Goal: Obtain resource: Download file/media

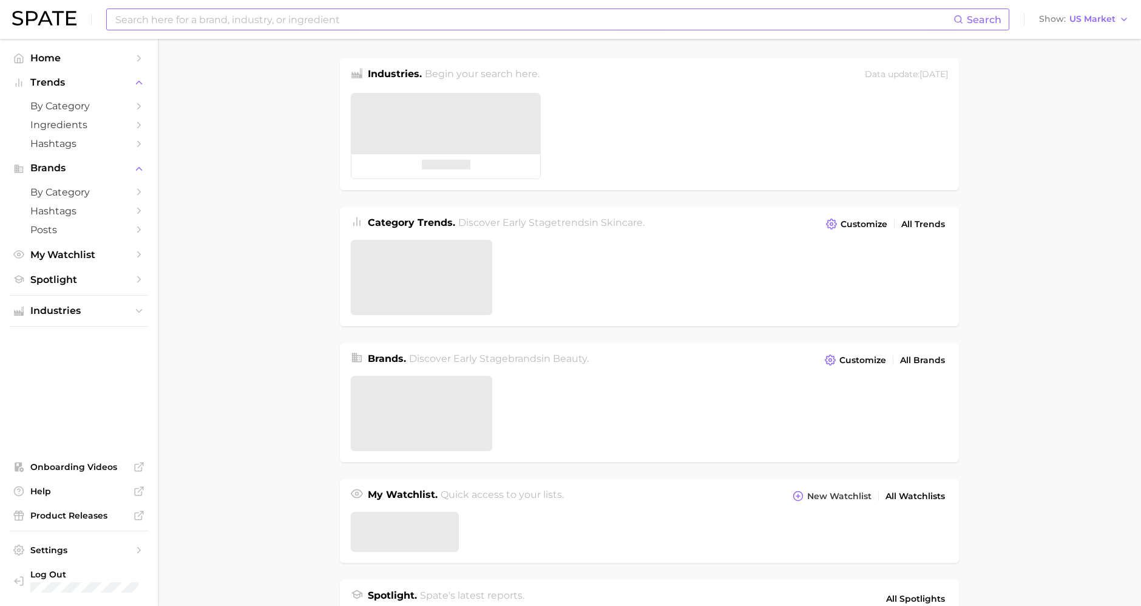
click at [279, 22] on input at bounding box center [534, 19] width 840 height 21
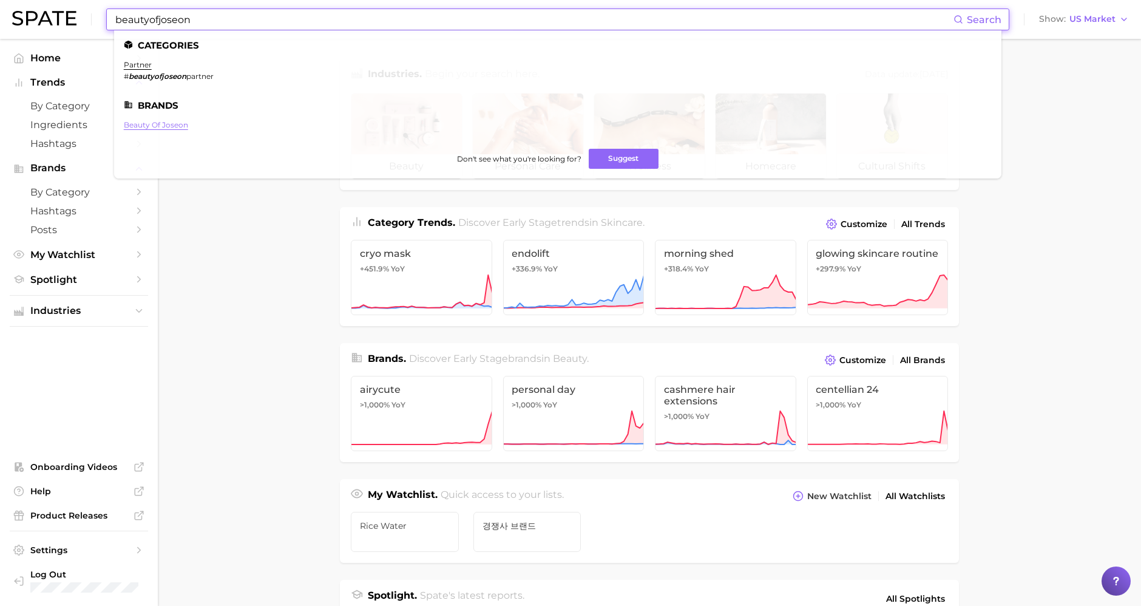
type input "beautyofjoseon"
click at [164, 124] on link "beauty of joseon" at bounding box center [156, 124] width 64 height 9
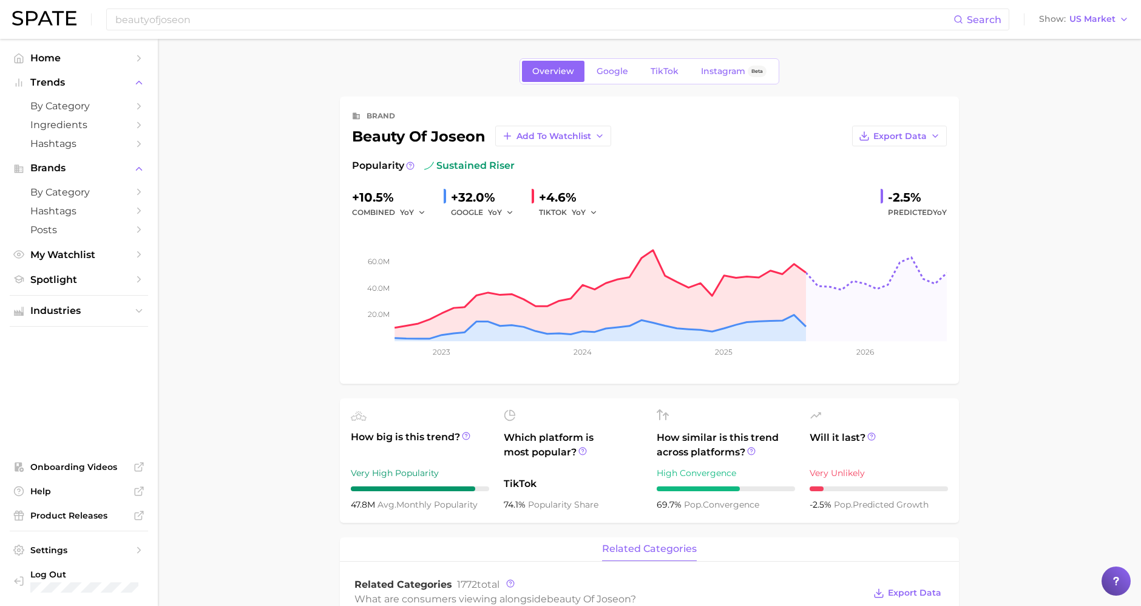
click at [631, 83] on div "Overview Google TikTok Instagram Beta" at bounding box center [650, 71] width 260 height 26
click at [630, 83] on div "Overview Google TikTok Instagram Beta" at bounding box center [650, 71] width 260 height 26
click at [617, 70] on span "Google" at bounding box center [613, 71] width 32 height 10
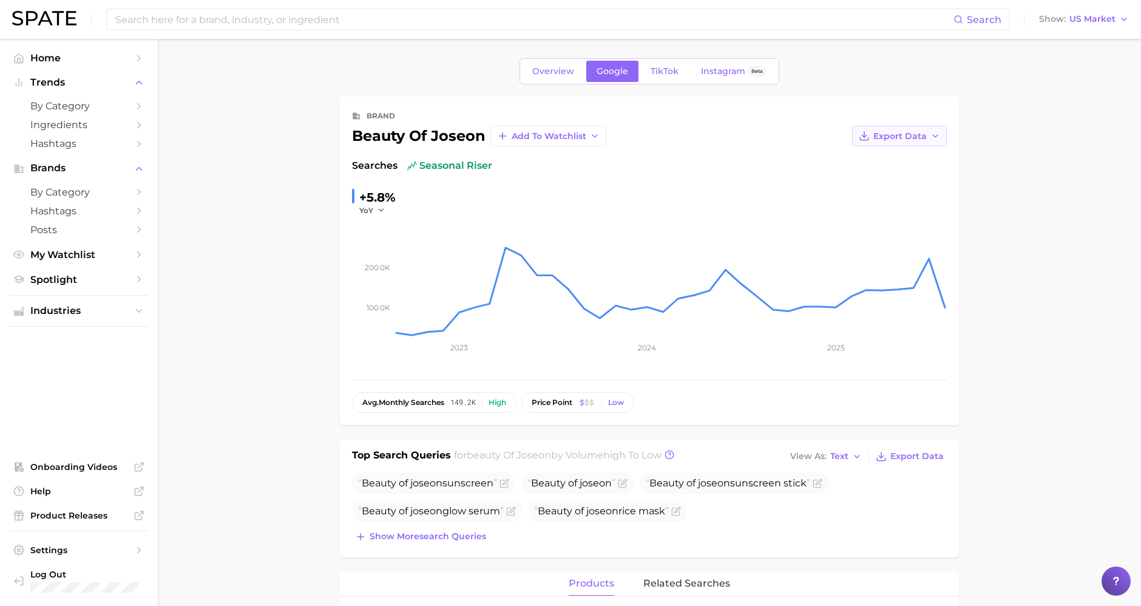
click at [910, 136] on span "Export Data" at bounding box center [900, 136] width 53 height 10
click at [908, 175] on span "Time Series Image" at bounding box center [874, 180] width 81 height 10
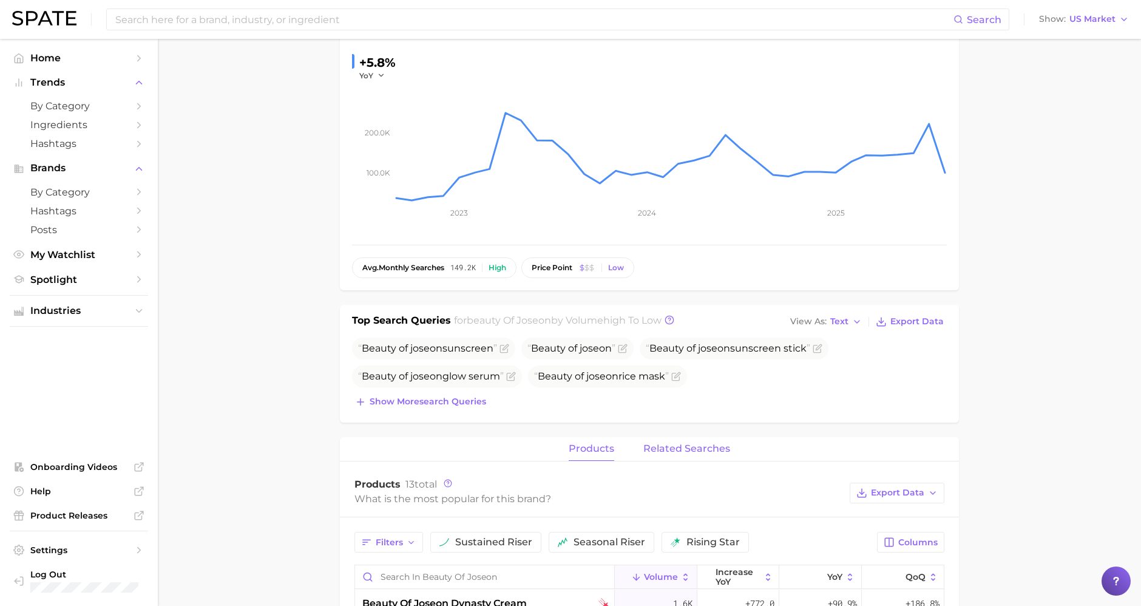
click at [711, 458] on button "related searches" at bounding box center [687, 449] width 87 height 24
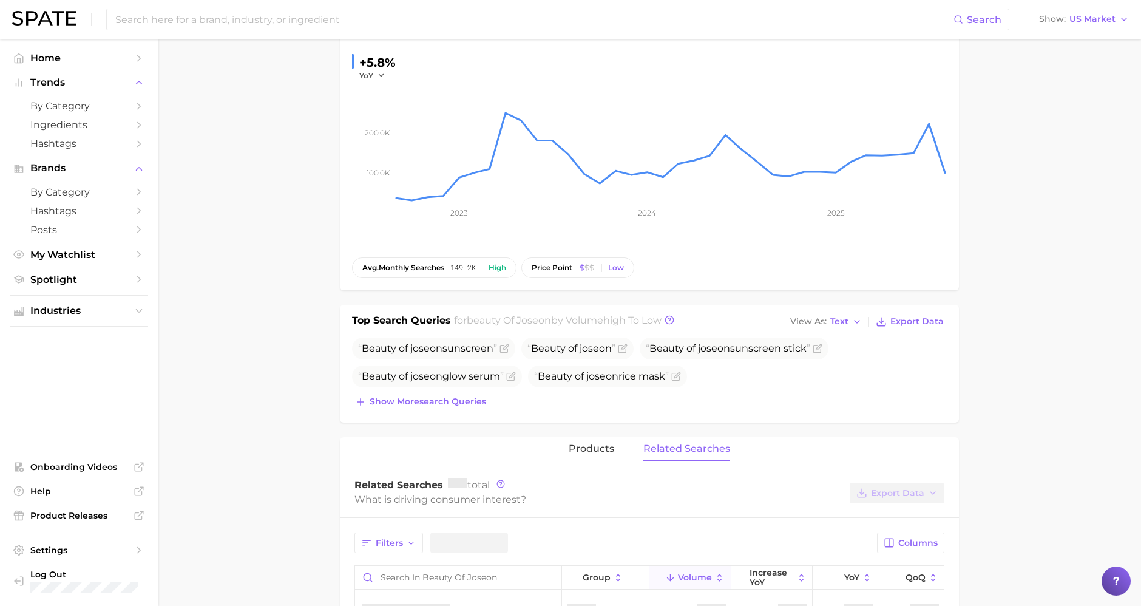
scroll to position [337, 0]
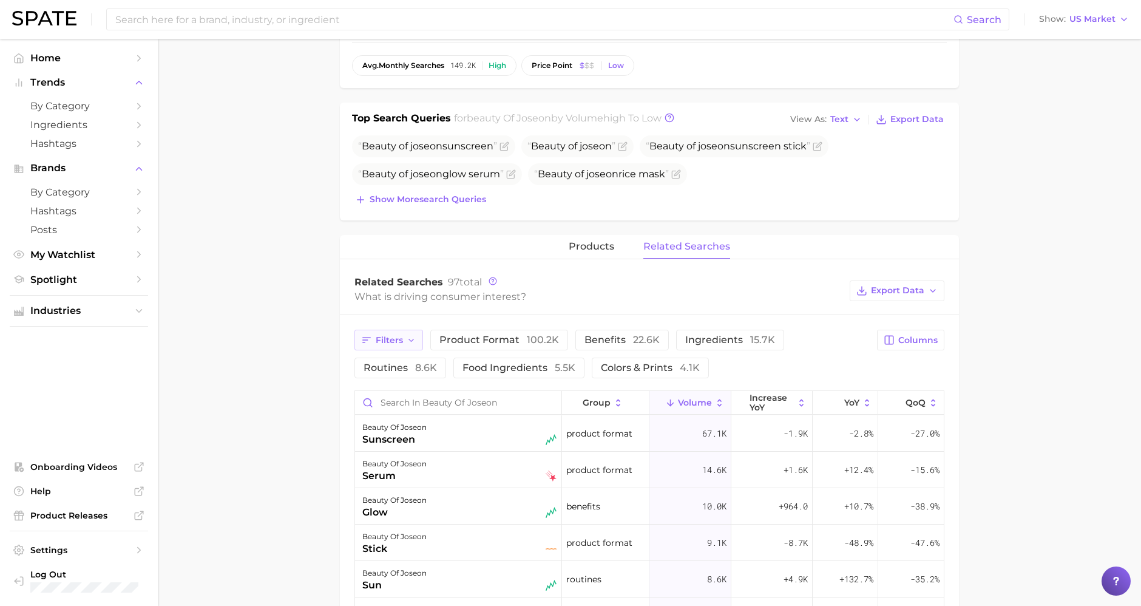
click at [404, 335] on button "Filters" at bounding box center [389, 340] width 69 height 21
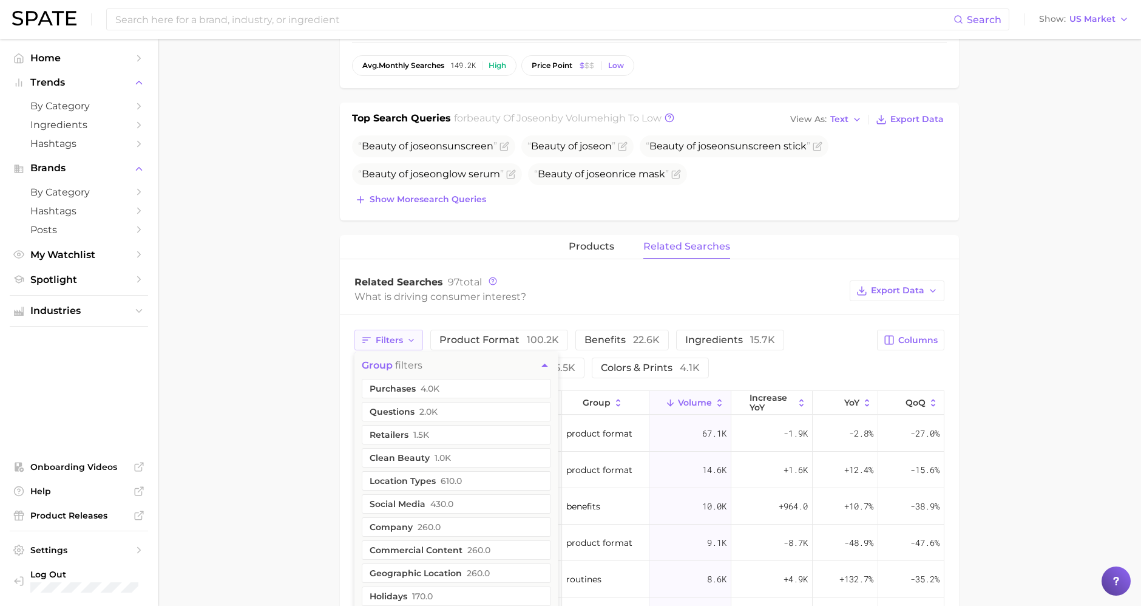
scroll to position [472, 0]
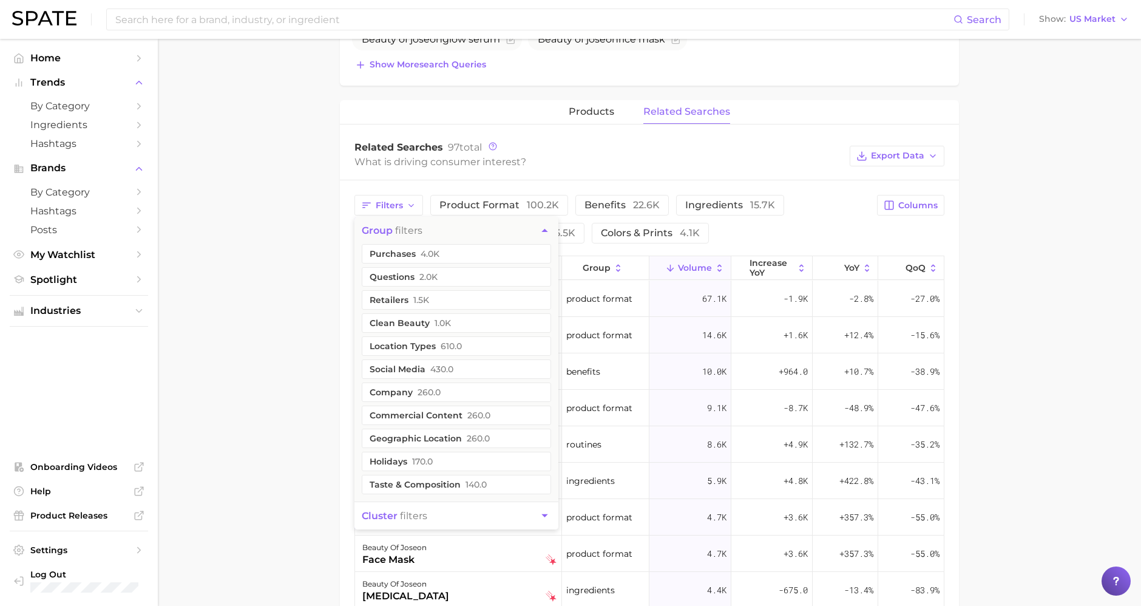
click at [298, 335] on main "Overview Google TikTok Instagram Beta brand beauty of joseon Add to Watchlist E…" at bounding box center [650, 252] width 984 height 1370
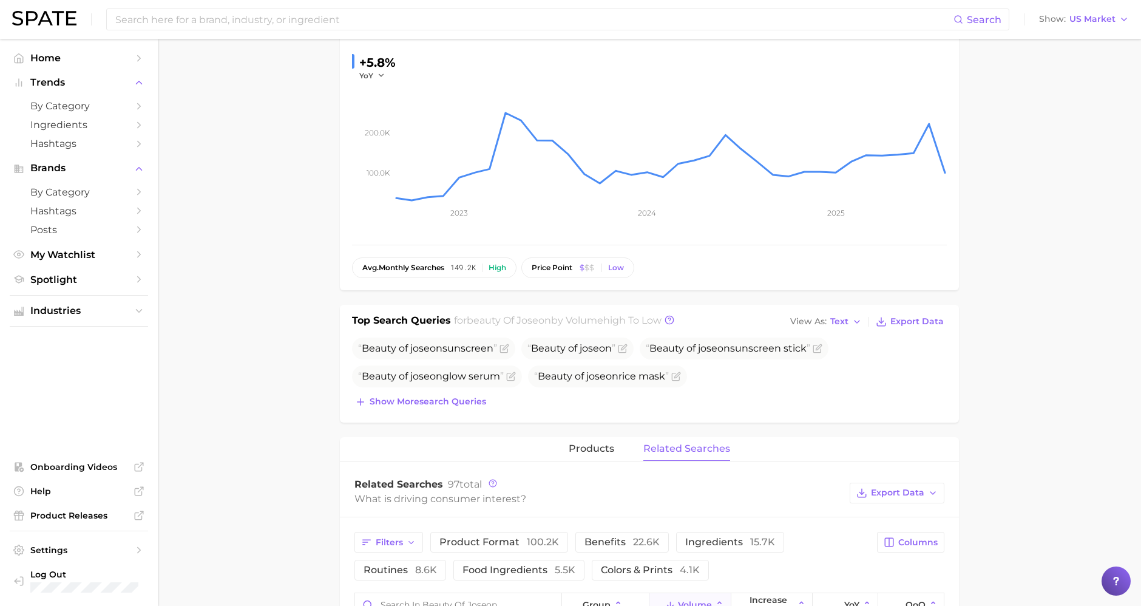
scroll to position [0, 0]
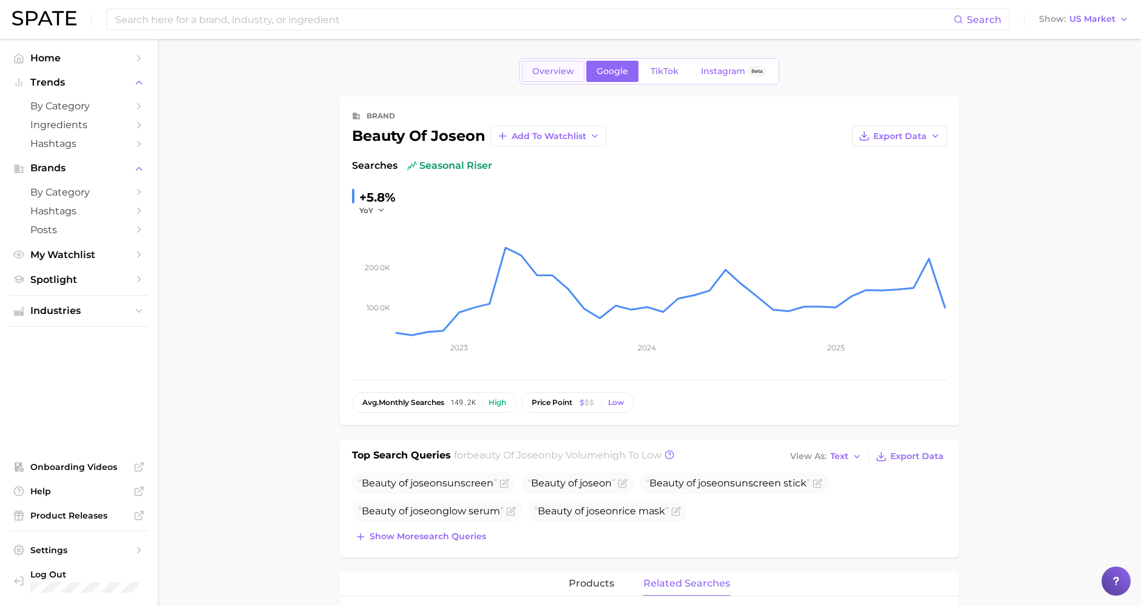
click at [547, 70] on span "Overview" at bounding box center [553, 71] width 42 height 10
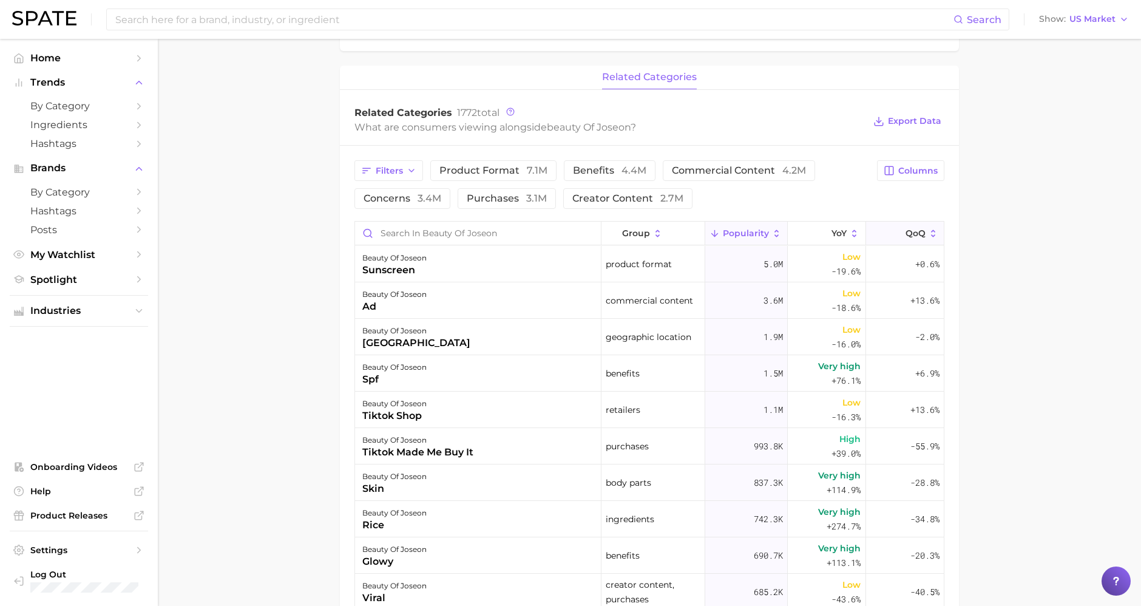
click at [903, 240] on button "QoQ" at bounding box center [905, 234] width 78 height 24
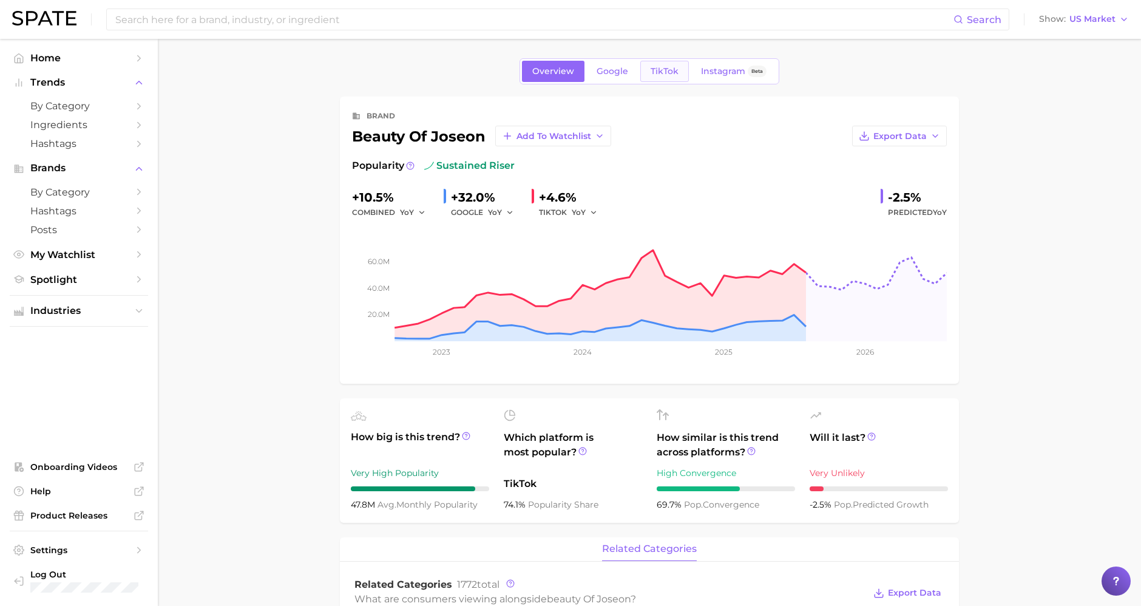
click at [665, 75] on span "TikTok" at bounding box center [665, 71] width 28 height 10
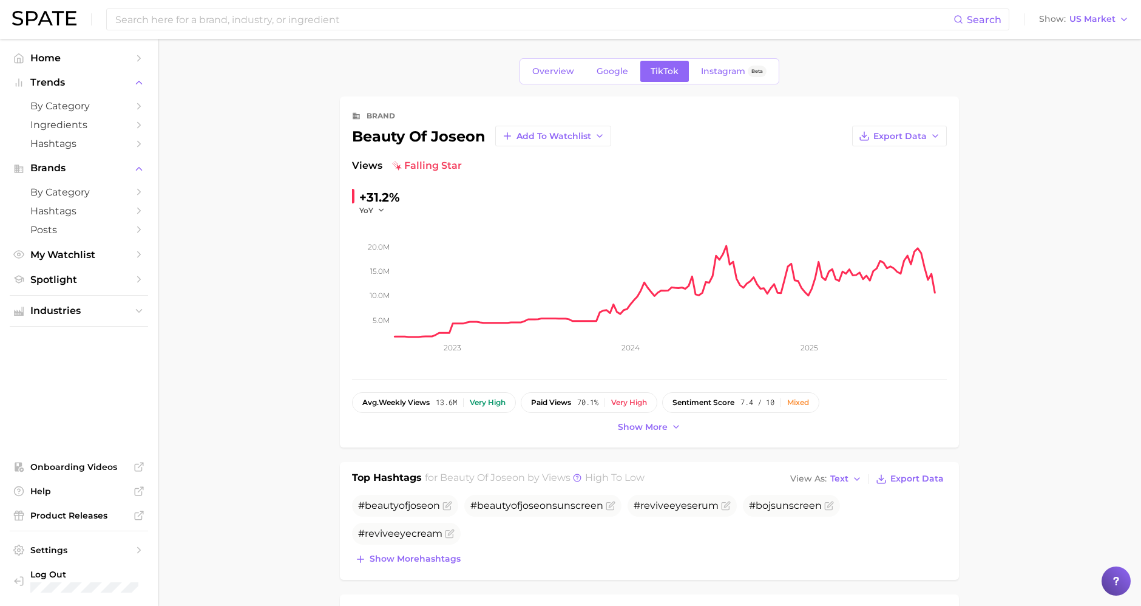
click at [908, 131] on span "Export Data" at bounding box center [900, 136] width 53 height 10
click at [888, 185] on span "Time Series Image" at bounding box center [874, 180] width 81 height 10
